Goal: Task Accomplishment & Management: Manage account settings

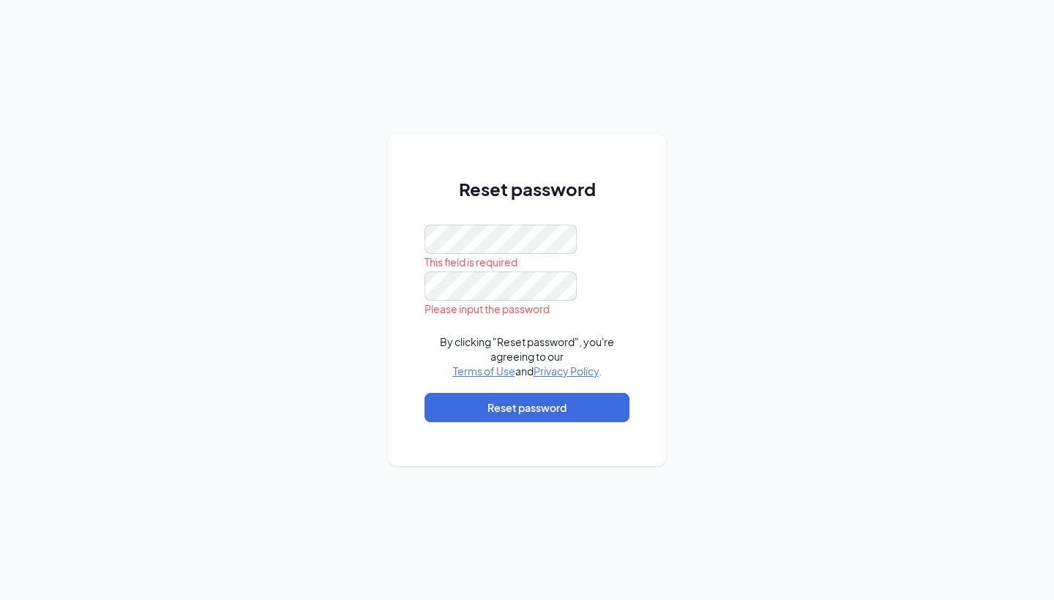
click at [672, 244] on div "Reset password This field is required Please input the password By clicking "Re…" at bounding box center [527, 300] width 1054 height 600
click at [636, 274] on div "Reset password Password must be at least 16 characters Please input the passwor…" at bounding box center [527, 300] width 278 height 332
click at [492, 224] on div "Reset password Password must be at least 16 characters Please input the passwor…" at bounding box center [526, 306] width 205 height 260
click at [492, 223] on div "Reset password Password must be at least 16 characters Please input the passwor…" at bounding box center [526, 306] width 205 height 260
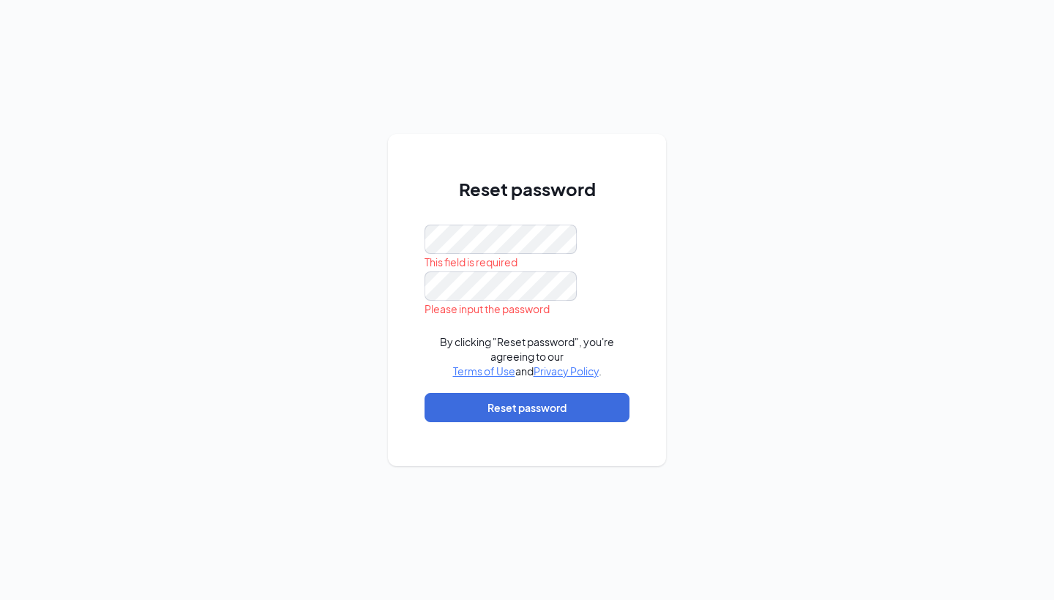
click at [682, 216] on div "Reset password This field is required Please input the password By clicking "Re…" at bounding box center [527, 300] width 1054 height 600
click at [958, 299] on div "Reset password By clicking "Reset password", you're agreeing to our Terms of Us…" at bounding box center [527, 300] width 1054 height 600
click at [577, 406] on button "Reset password" at bounding box center [526, 407] width 205 height 29
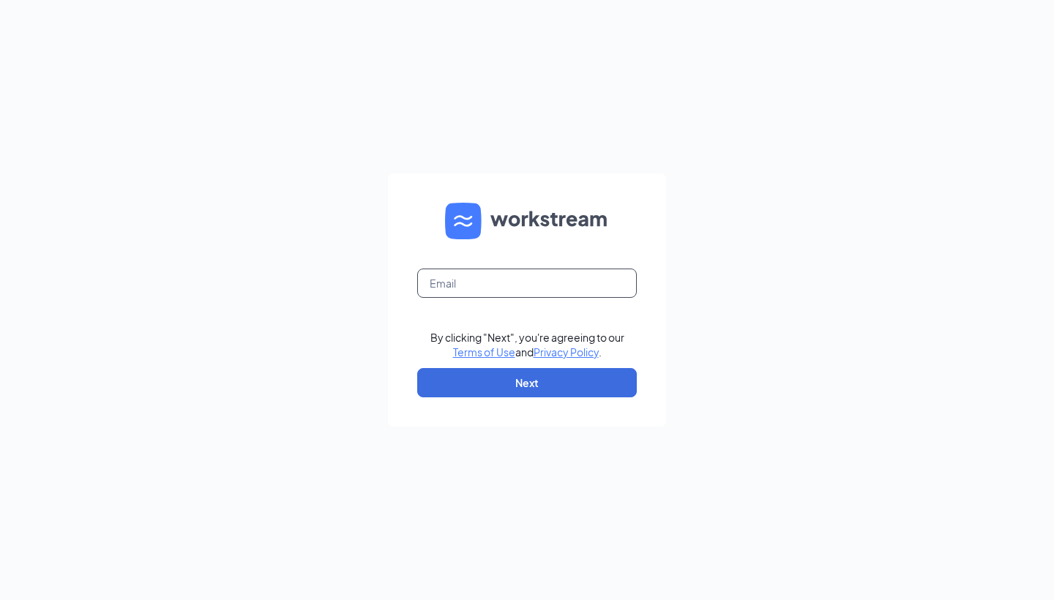
click at [498, 292] on input "text" at bounding box center [527, 283] width 220 height 29
type input "[DOMAIN_NAME][EMAIL_ADDRESS][PERSON_NAME][DOMAIN_NAME]"
click at [759, 326] on div "[DOMAIN_NAME][EMAIL_ADDRESS][PERSON_NAME][DOMAIN_NAME] By clicking "Next", you'…" at bounding box center [527, 300] width 1054 height 600
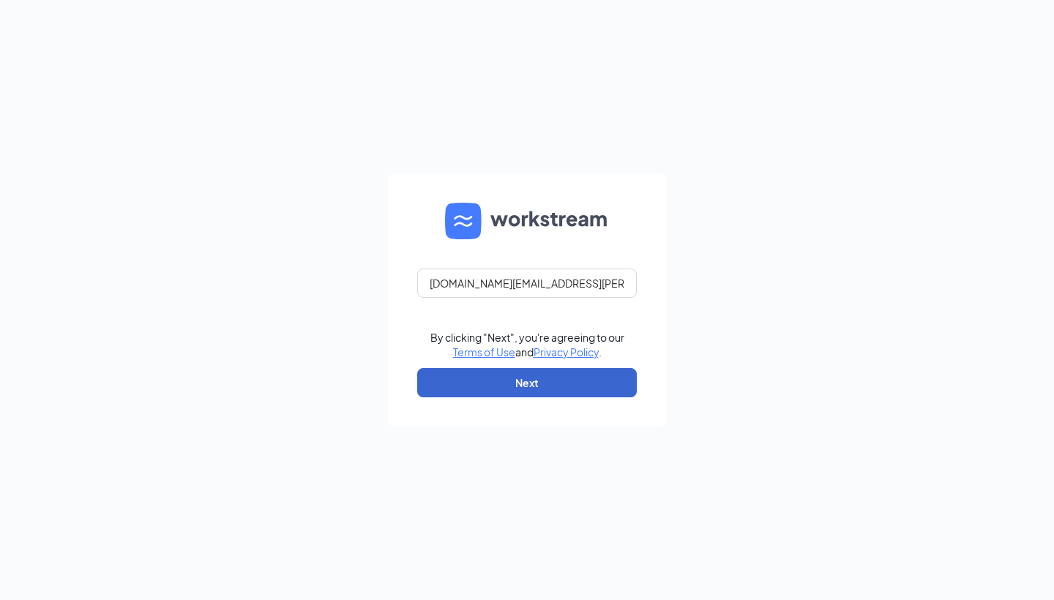
click at [594, 380] on button "Next" at bounding box center [527, 382] width 220 height 29
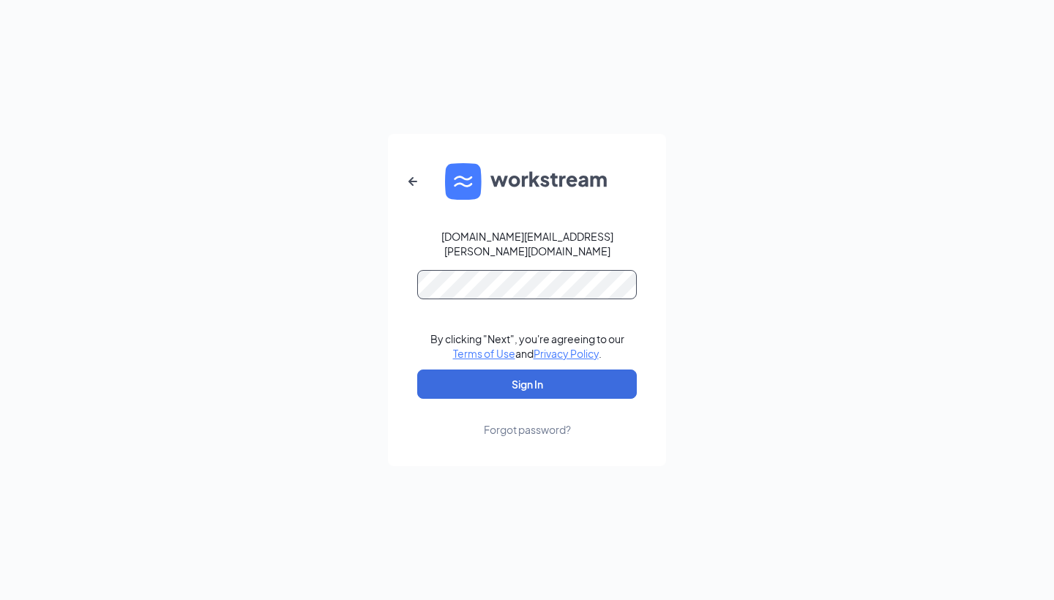
click at [527, 377] on button "Sign In" at bounding box center [527, 384] width 220 height 29
click at [532, 383] on button "Sign In" at bounding box center [527, 384] width 220 height 29
click at [527, 377] on button "Sign In" at bounding box center [527, 384] width 220 height 29
